Goal: Navigation & Orientation: Find specific page/section

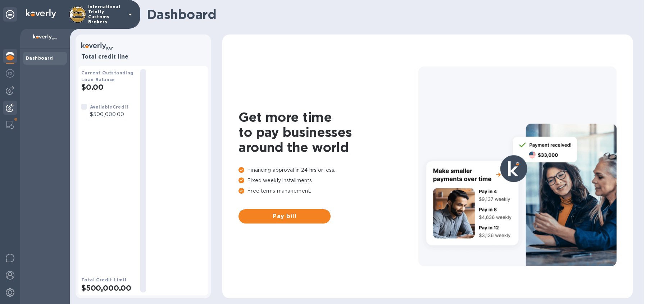
click at [8, 105] on img at bounding box center [10, 108] width 9 height 9
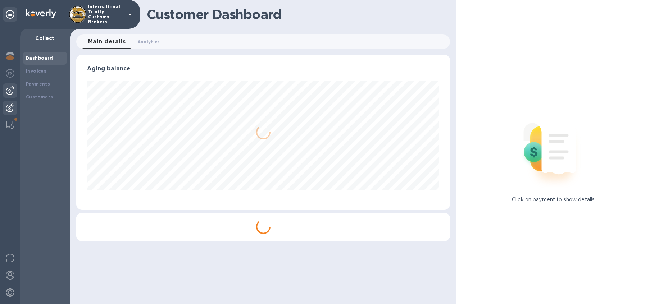
scroll to position [155, 374]
click at [9, 93] on img at bounding box center [10, 90] width 9 height 9
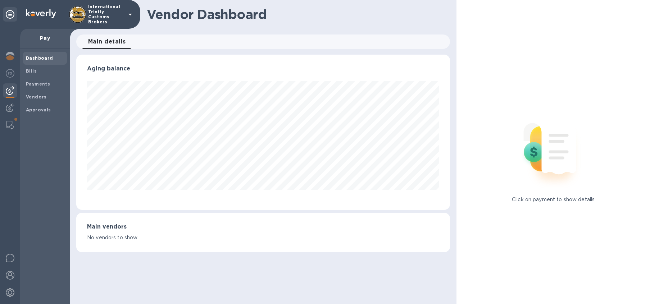
scroll to position [155, 374]
click at [36, 81] on span "Payments" at bounding box center [38, 84] width 24 height 7
